Goal: Task Accomplishment & Management: Use online tool/utility

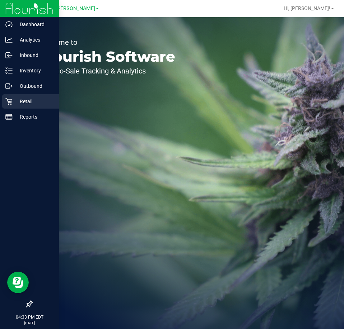
click at [10, 97] on div "Retail" at bounding box center [30, 101] width 57 height 14
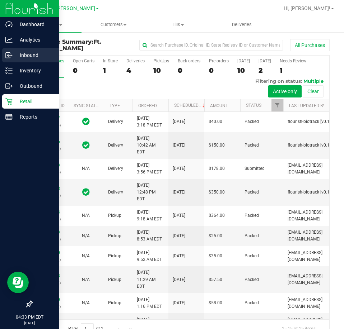
click at [8, 55] on icon at bounding box center [8, 55] width 7 height 7
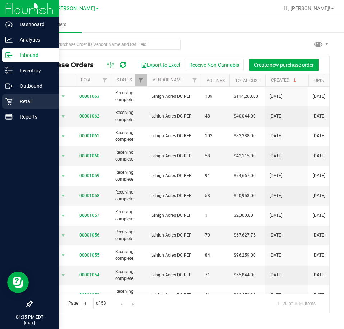
click at [18, 100] on p "Retail" at bounding box center [34, 101] width 43 height 9
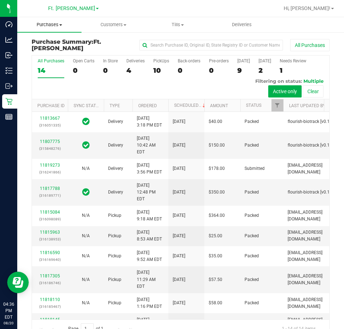
click at [63, 27] on span "Purchases" at bounding box center [49, 25] width 64 height 6
click at [54, 53] on span "Fulfillment" at bounding box center [39, 52] width 44 height 6
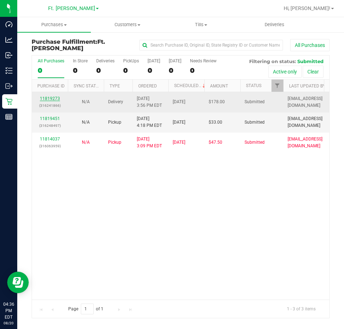
click at [52, 96] on link "11819273" at bounding box center [50, 98] width 20 height 5
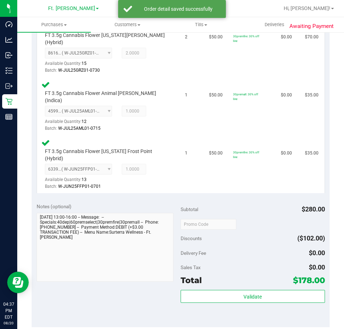
scroll to position [359, 0]
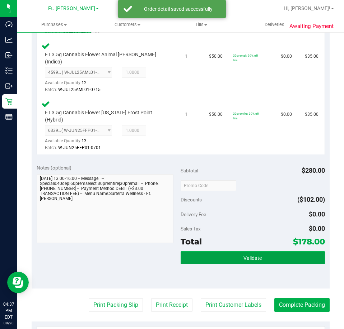
click at [232, 251] on button "Validate" at bounding box center [252, 257] width 144 height 13
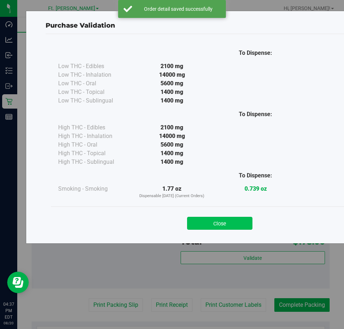
click at [217, 229] on button "Close" at bounding box center [219, 223] width 65 height 13
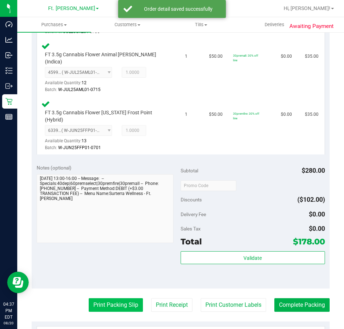
click at [124, 298] on button "Print Packing Slip" at bounding box center [116, 305] width 54 height 14
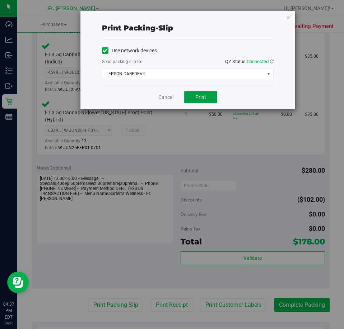
click at [189, 91] on button "Print" at bounding box center [200, 97] width 33 height 12
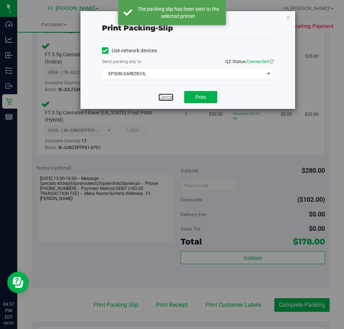
click at [171, 96] on link "Cancel" at bounding box center [165, 98] width 15 height 8
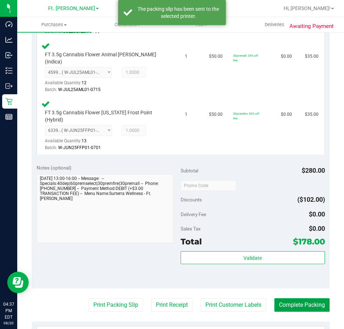
click at [277, 298] on button "Complete Packing" at bounding box center [301, 305] width 55 height 14
